Goal: Share content: Share content

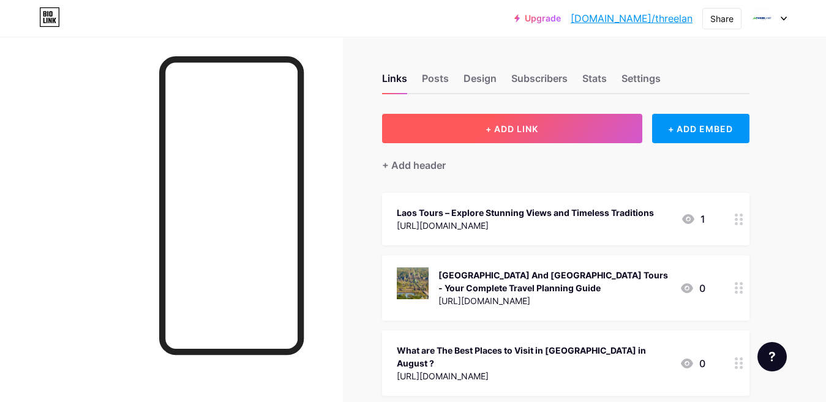
click at [560, 127] on button "+ ADD LINK" at bounding box center [512, 128] width 260 height 29
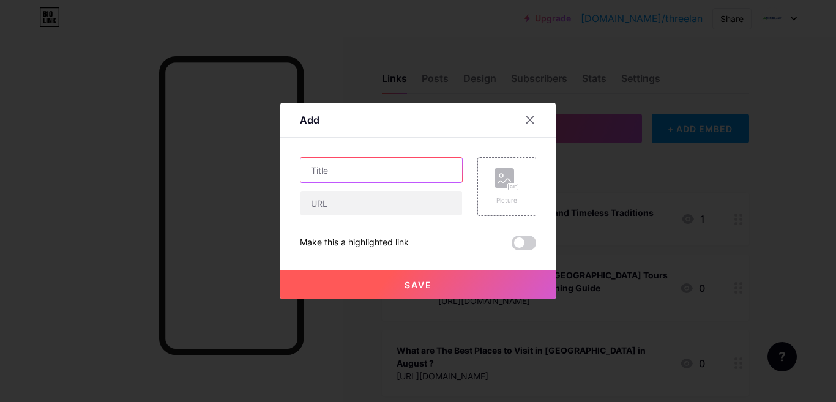
click at [348, 177] on input "text" at bounding box center [382, 170] width 162 height 24
paste input "[URL][DOMAIN_NAME]"
click at [373, 170] on input "[URL][DOMAIN_NAME]" at bounding box center [382, 170] width 162 height 24
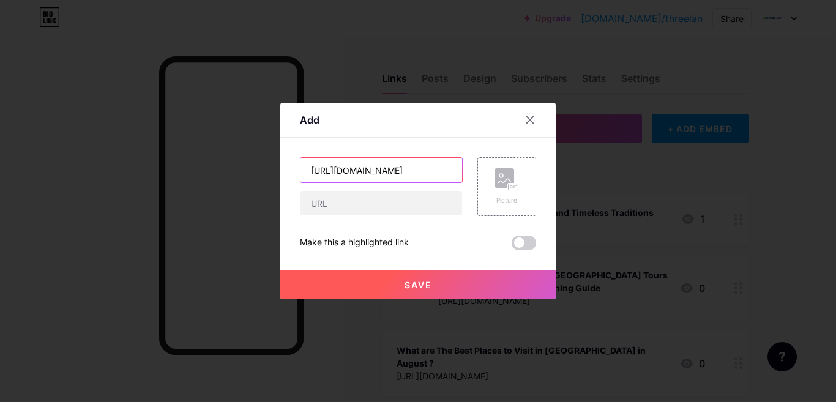
click at [373, 170] on input "[URL][DOMAIN_NAME]" at bounding box center [382, 170] width 162 height 24
paste input "Best Hoi An Travel Guide: Lanterns, Food & Hidden G"
type input "Best Hoi An Travel Guide: Lanterns, Food & Hidden Gems"
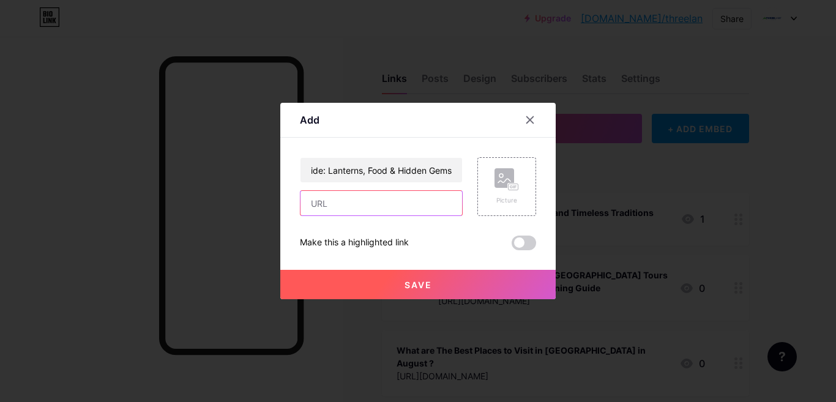
scroll to position [0, 0]
click at [370, 202] on input "text" at bounding box center [382, 203] width 162 height 24
click at [323, 204] on input "text" at bounding box center [382, 203] width 162 height 24
paste input "[URL][DOMAIN_NAME]"
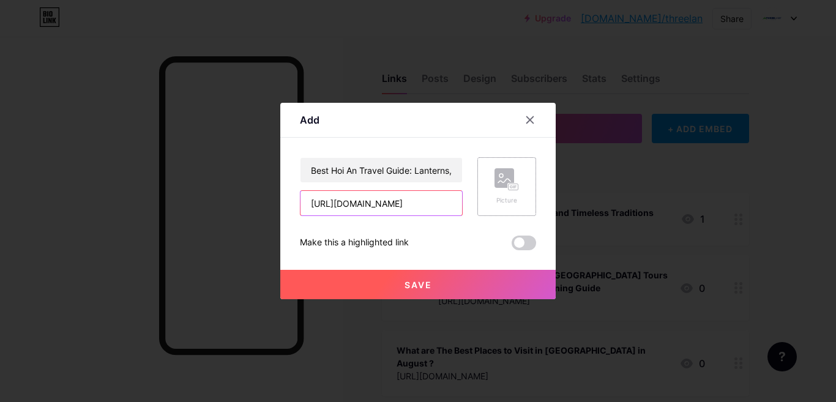
type input "[URL][DOMAIN_NAME]"
click at [500, 181] on icon at bounding box center [504, 181] width 12 height 4
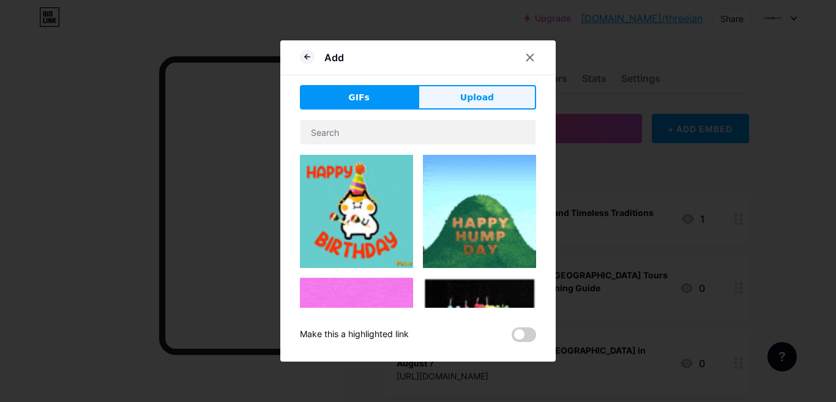
click at [476, 85] on button "Upload" at bounding box center [477, 97] width 118 height 24
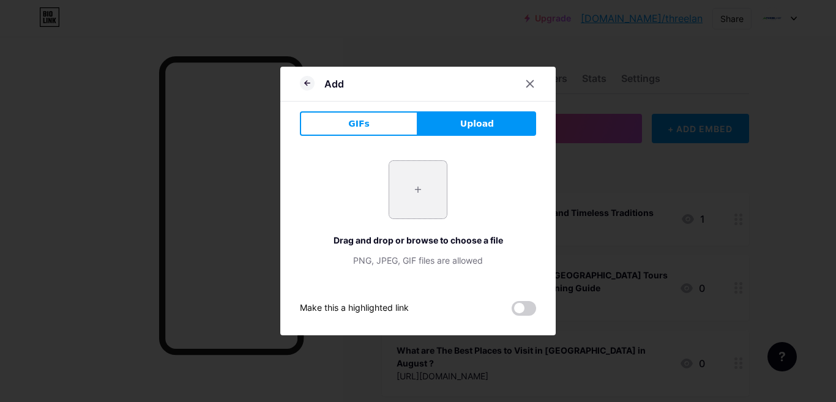
click at [402, 197] on input "file" at bounding box center [418, 190] width 58 height 58
click at [416, 211] on input "file" at bounding box center [418, 190] width 58 height 58
click at [474, 215] on div "+ Drag and drop or browse to choose a file PNG, JPEG, GIF files are allowed" at bounding box center [418, 213] width 236 height 107
click at [418, 191] on input "file" at bounding box center [418, 190] width 58 height 58
type input "C:\fakepath\wdqw.png"
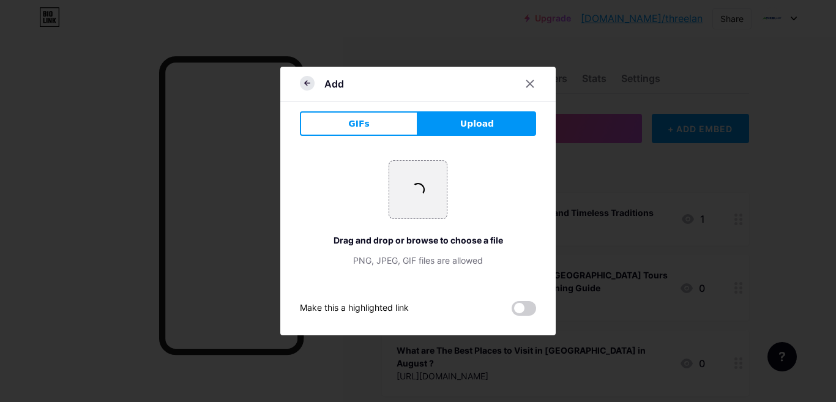
click at [310, 86] on icon at bounding box center [307, 83] width 15 height 15
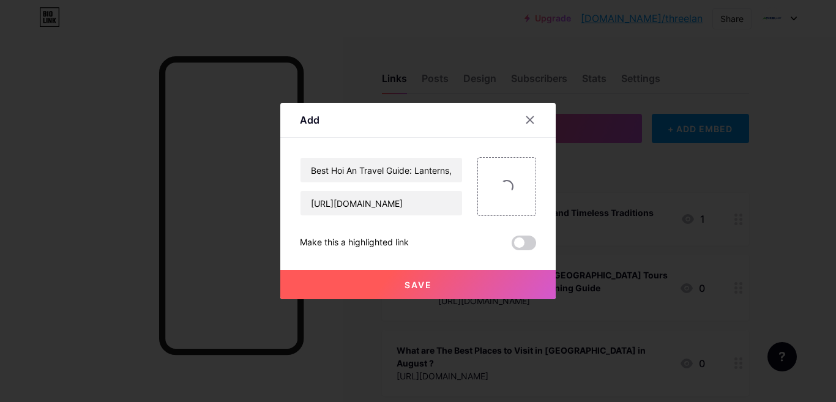
click at [425, 288] on span "Save" at bounding box center [419, 285] width 28 height 10
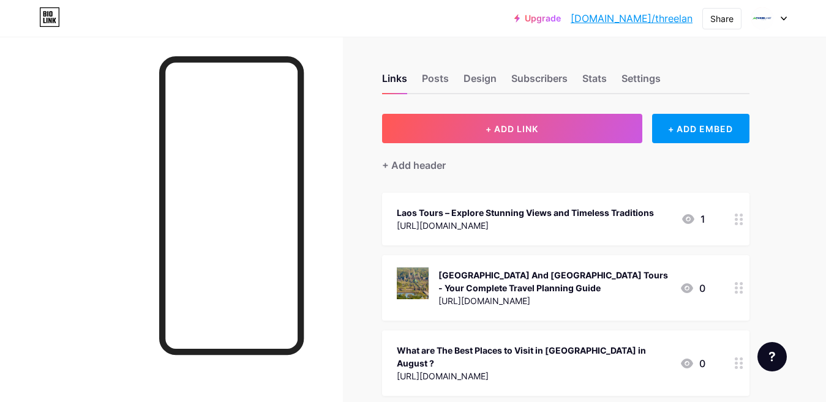
click at [738, 222] on icon at bounding box center [739, 220] width 9 height 12
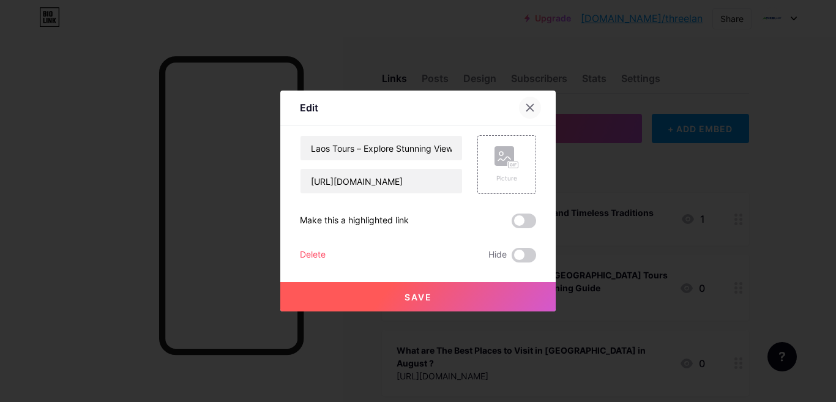
click at [531, 98] on div at bounding box center [530, 108] width 22 height 22
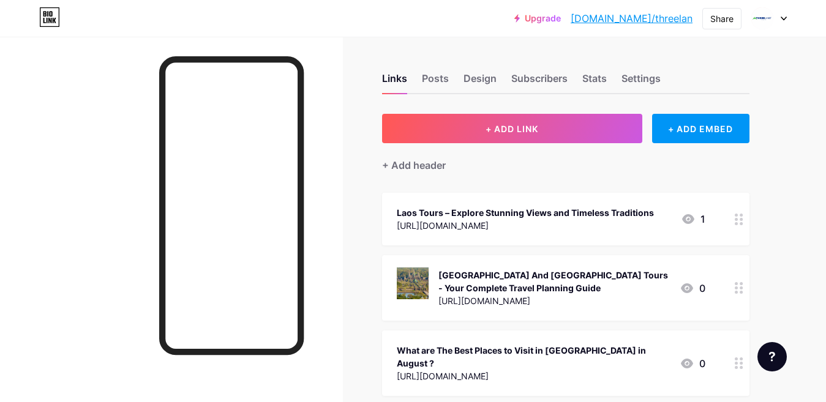
click at [569, 206] on div "Laos Tours – Explore Stunning Views and Timeless Traditions" at bounding box center [525, 212] width 257 height 13
